Goal: Use online tool/utility: Utilize a website feature to perform a specific function

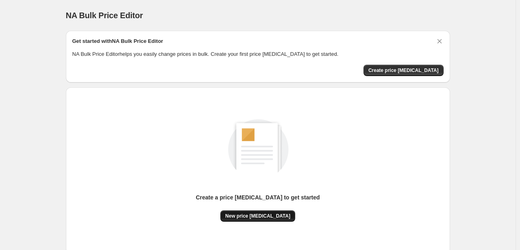
click at [260, 212] on button "New price [MEDICAL_DATA]" at bounding box center [257, 215] width 75 height 11
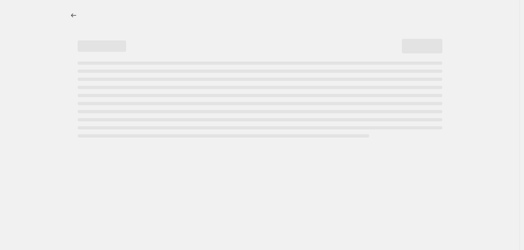
select select "percentage"
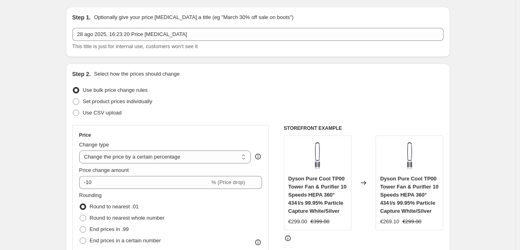
scroll to position [40, 0]
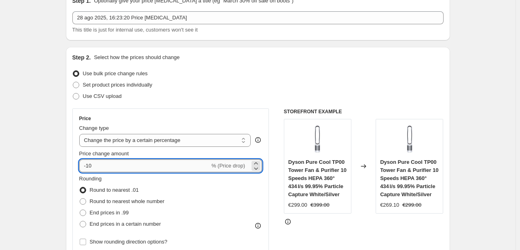
click at [112, 167] on input "-10" at bounding box center [144, 165] width 131 height 13
type input "-1"
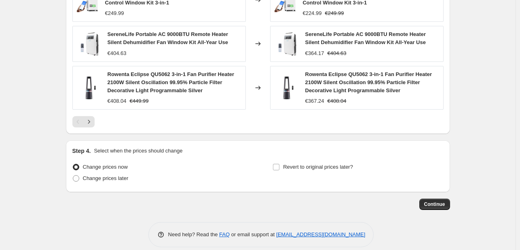
scroll to position [595, 0]
type input "-34"
click at [436, 200] on button "Continue" at bounding box center [434, 203] width 31 height 11
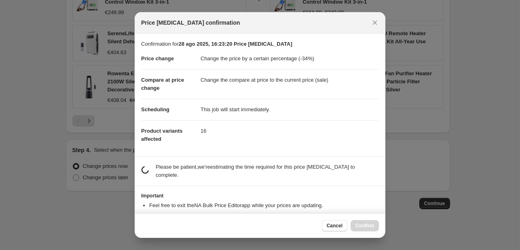
click at [430, 191] on div at bounding box center [260, 125] width 520 height 250
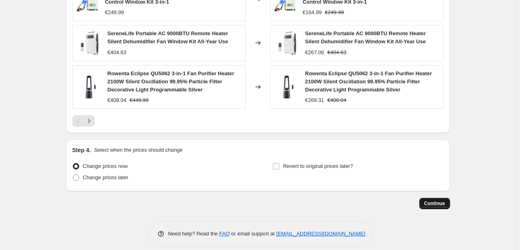
click at [431, 198] on button "Continue" at bounding box center [434, 203] width 31 height 11
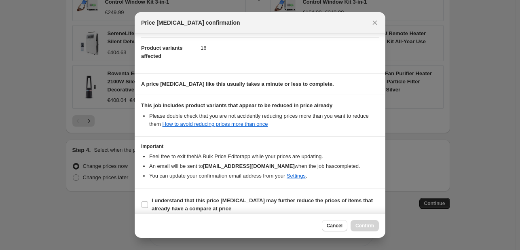
scroll to position [90, 0]
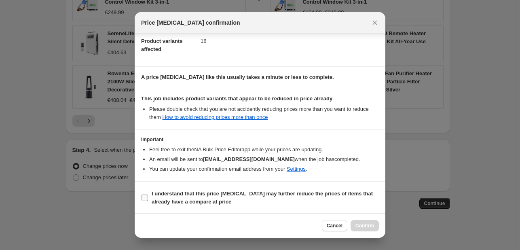
click at [148, 195] on input "I understand that this price [MEDICAL_DATA] may further reduce the prices of it…" at bounding box center [145, 198] width 6 height 6
checkbox input "true"
click at [366, 224] on span "Confirm" at bounding box center [365, 225] width 19 height 6
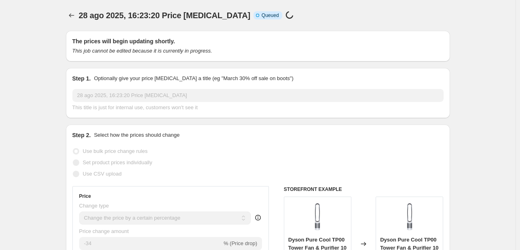
scroll to position [595, 0]
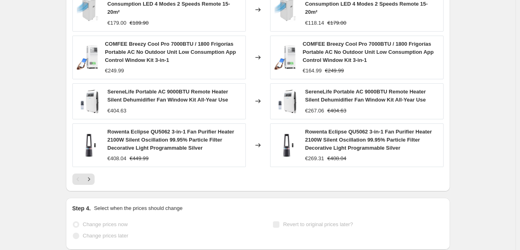
select select "percentage"
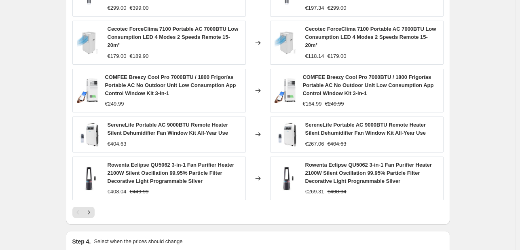
scroll to position [0, 0]
